Goal: Transaction & Acquisition: Purchase product/service

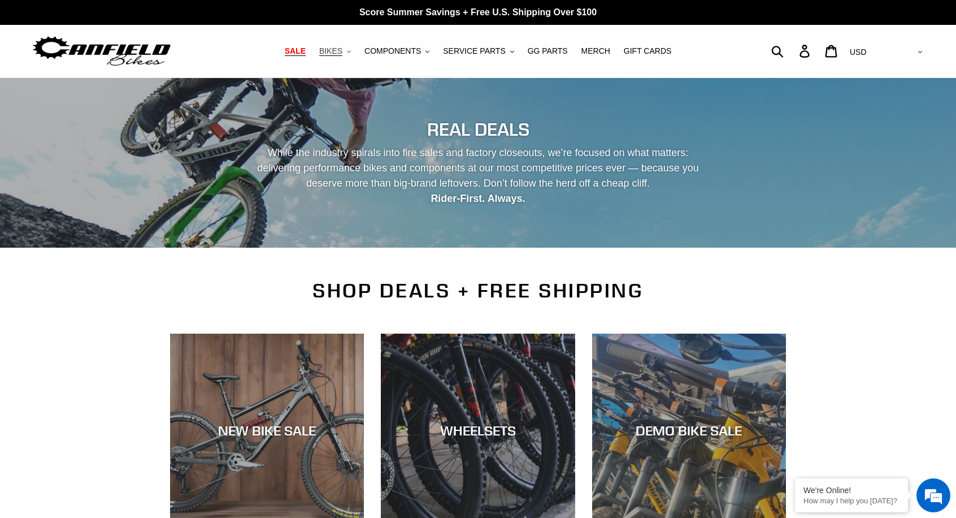
click at [339, 53] on span "BIKES" at bounding box center [330, 51] width 23 height 10
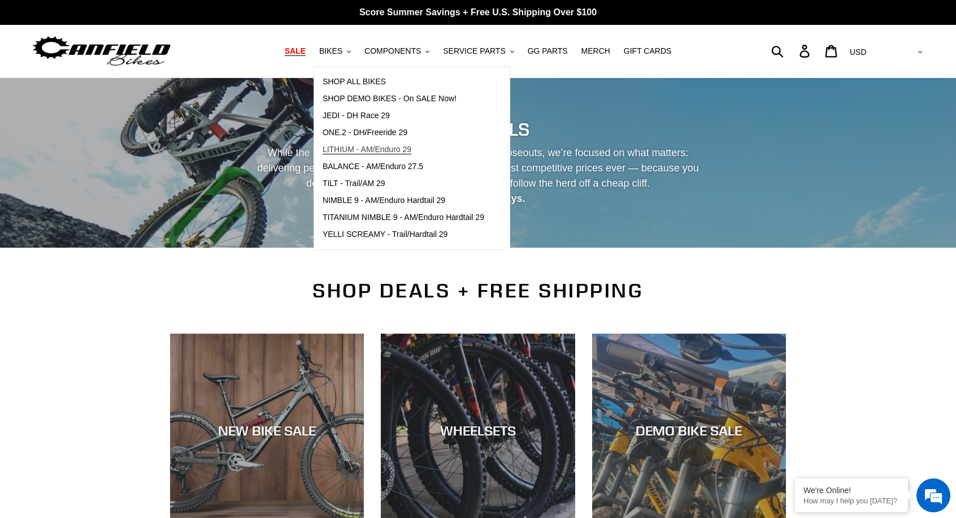
click at [389, 151] on span "LITHIUM - AM/Enduro 29" at bounding box center [367, 150] width 89 height 10
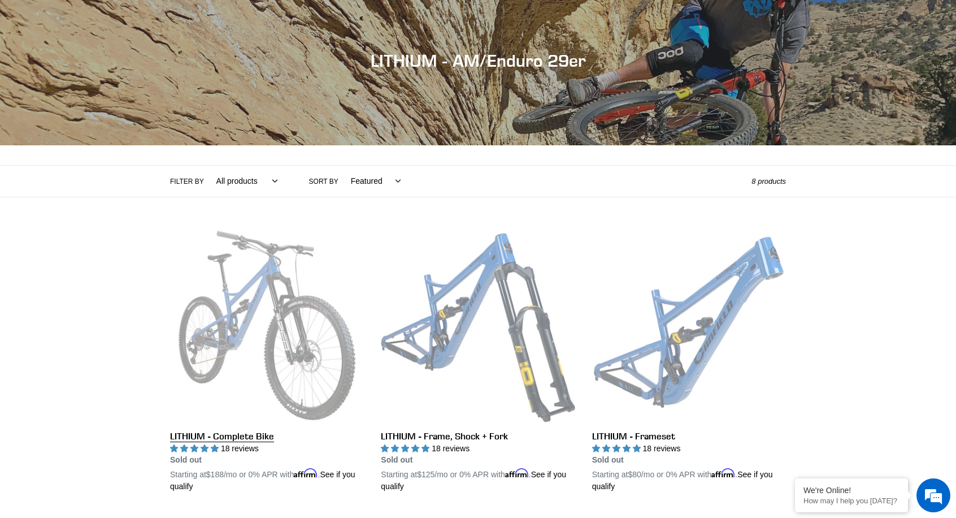
scroll to position [110, 0]
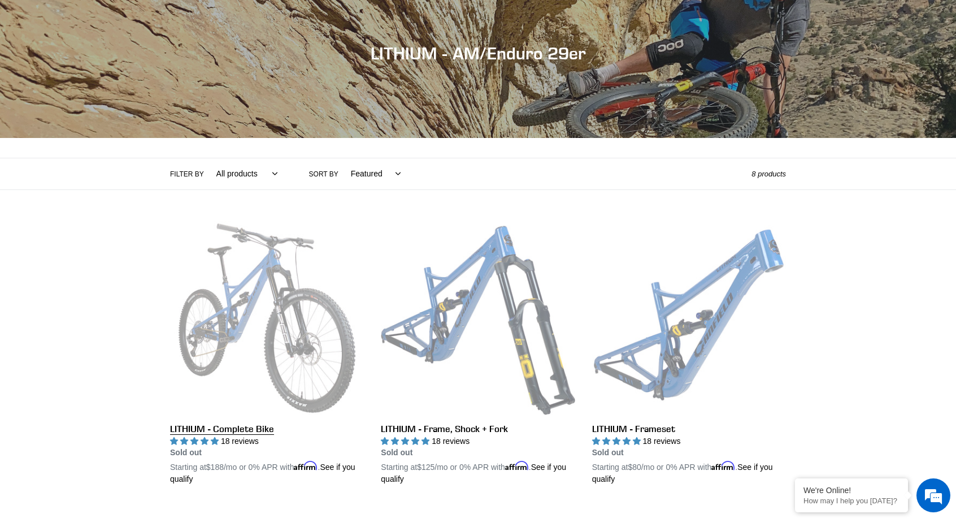
click at [256, 431] on link "LITHIUM - Complete Bike" at bounding box center [267, 353] width 194 height 265
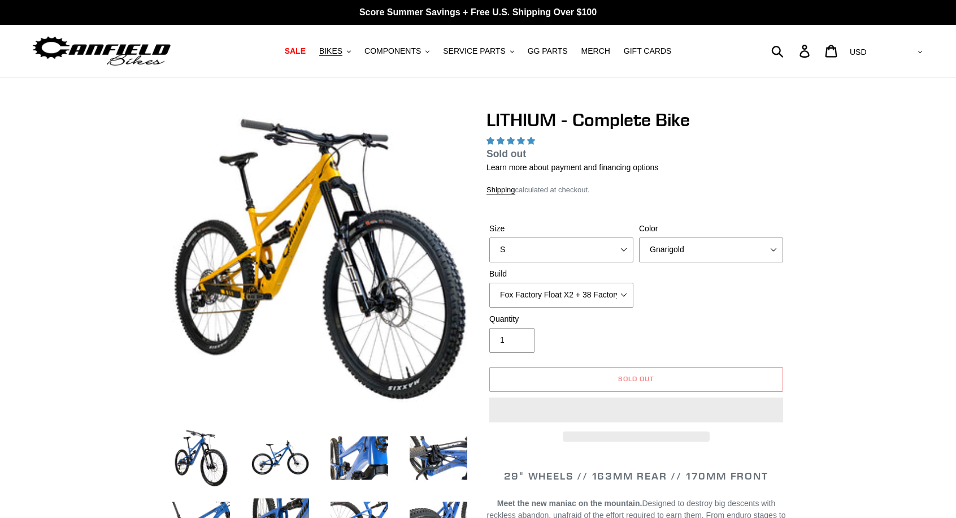
select select "highest-rating"
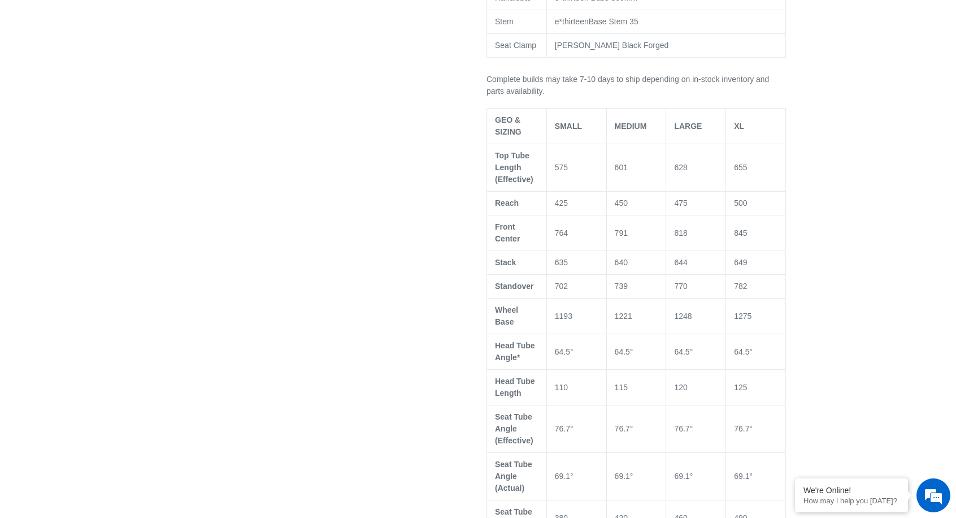
scroll to position [900, 0]
